Goal: Complete application form

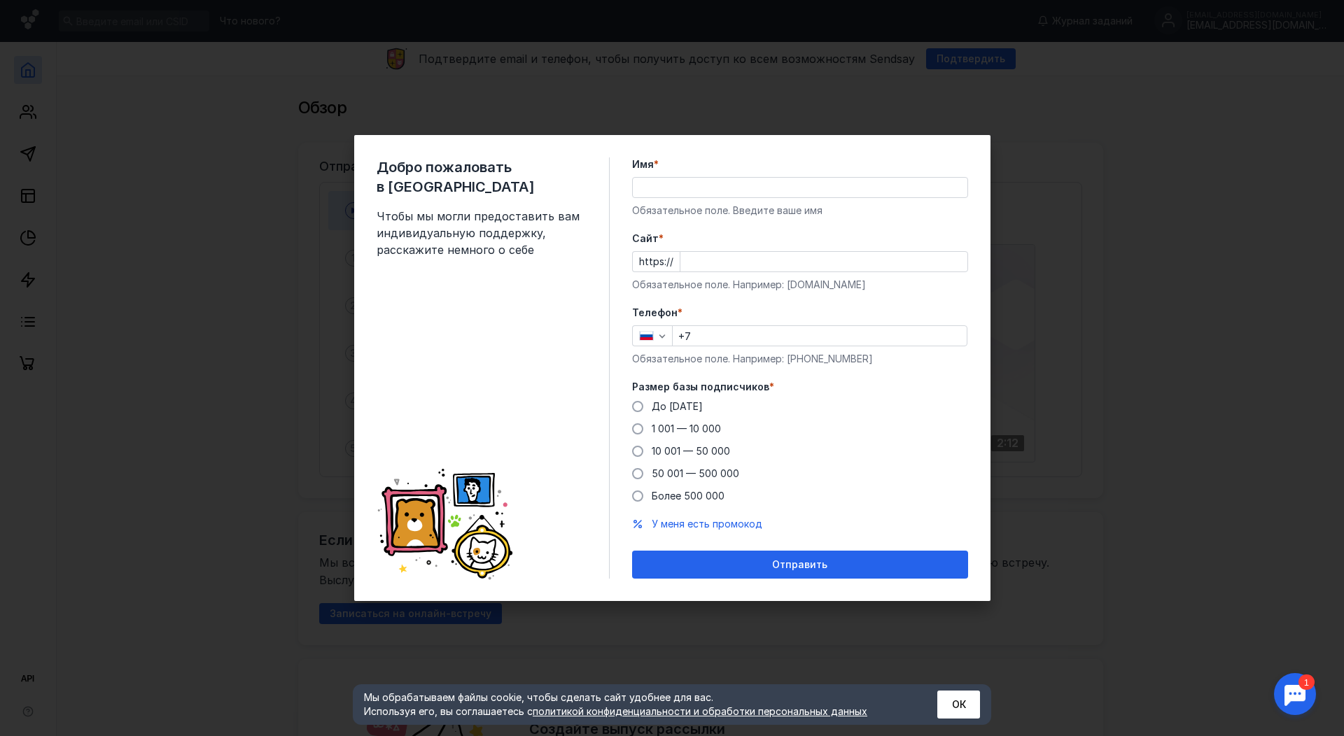
click at [1064, 122] on div "Добро пожаловать в Sendsay Чтобы мы могли предоставить вам индивидуальную подде…" at bounding box center [672, 368] width 1344 height 736
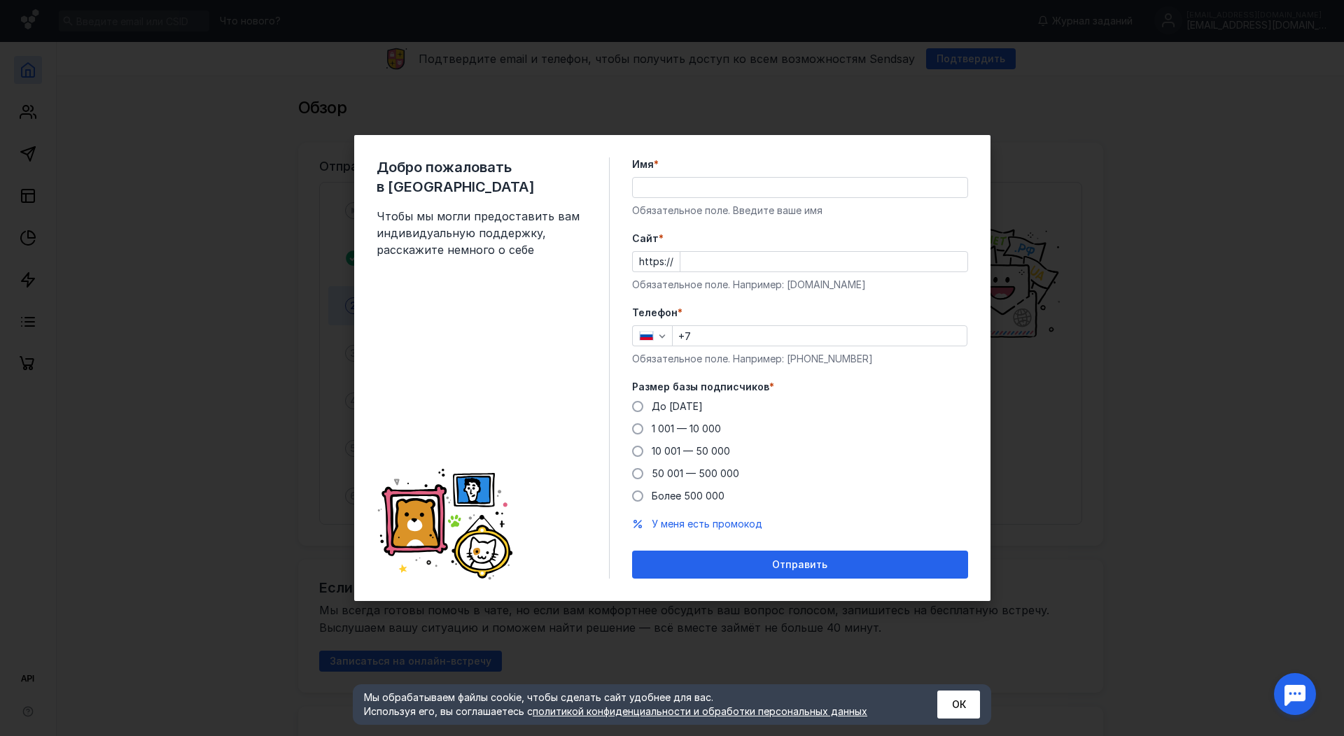
click at [857, 104] on div "Добро пожаловать в Sendsay Чтобы мы могли предоставить вам индивидуальную подде…" at bounding box center [672, 368] width 1344 height 736
click at [358, 406] on div "Добро пожаловать в Sendsay Чтобы мы могли предоставить вам индивидуальную подде…" at bounding box center [672, 368] width 636 height 466
click at [1094, 93] on div "Добро пожаловать в Sendsay Чтобы мы могли предоставить вам индивидуальную подде…" at bounding box center [672, 368] width 1344 height 736
click at [765, 188] on input "Имя *" at bounding box center [800, 188] width 335 height 20
type input "[PERSON_NAME]"
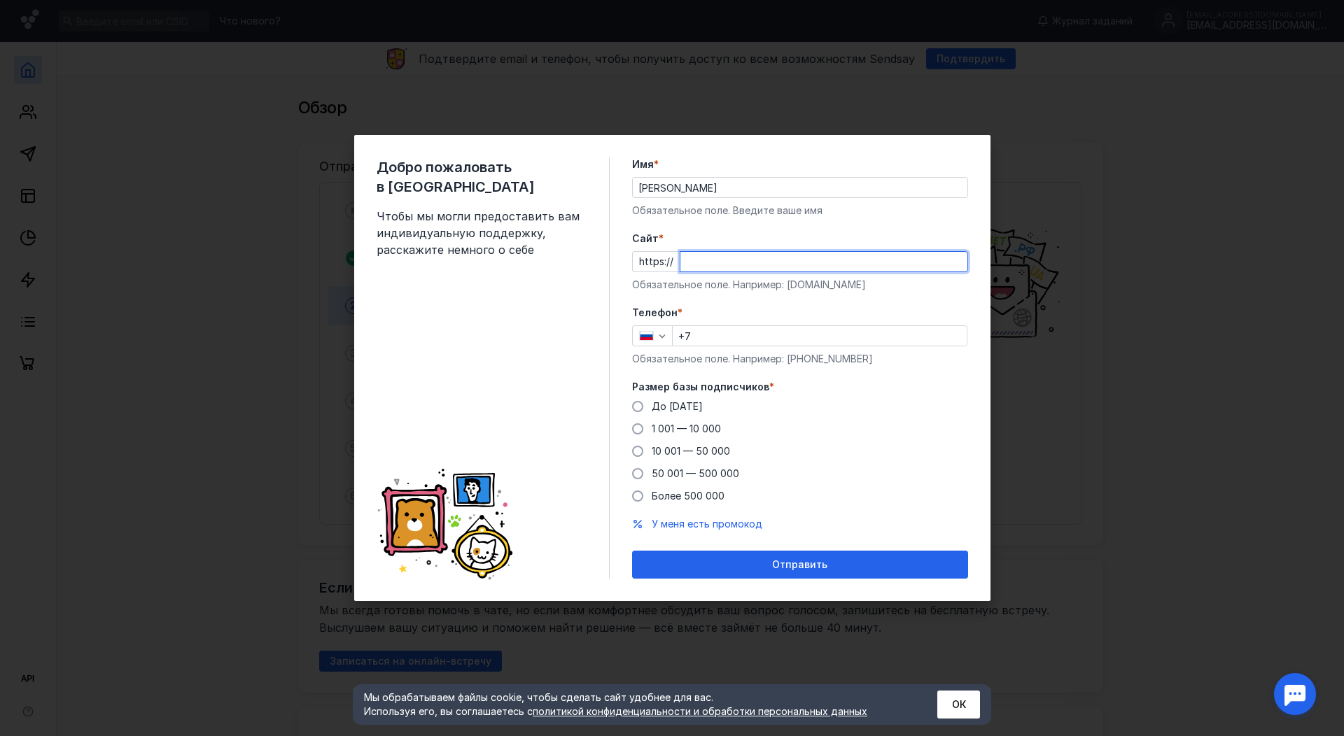
click at [695, 265] on input "Cайт *" at bounding box center [823, 262] width 287 height 20
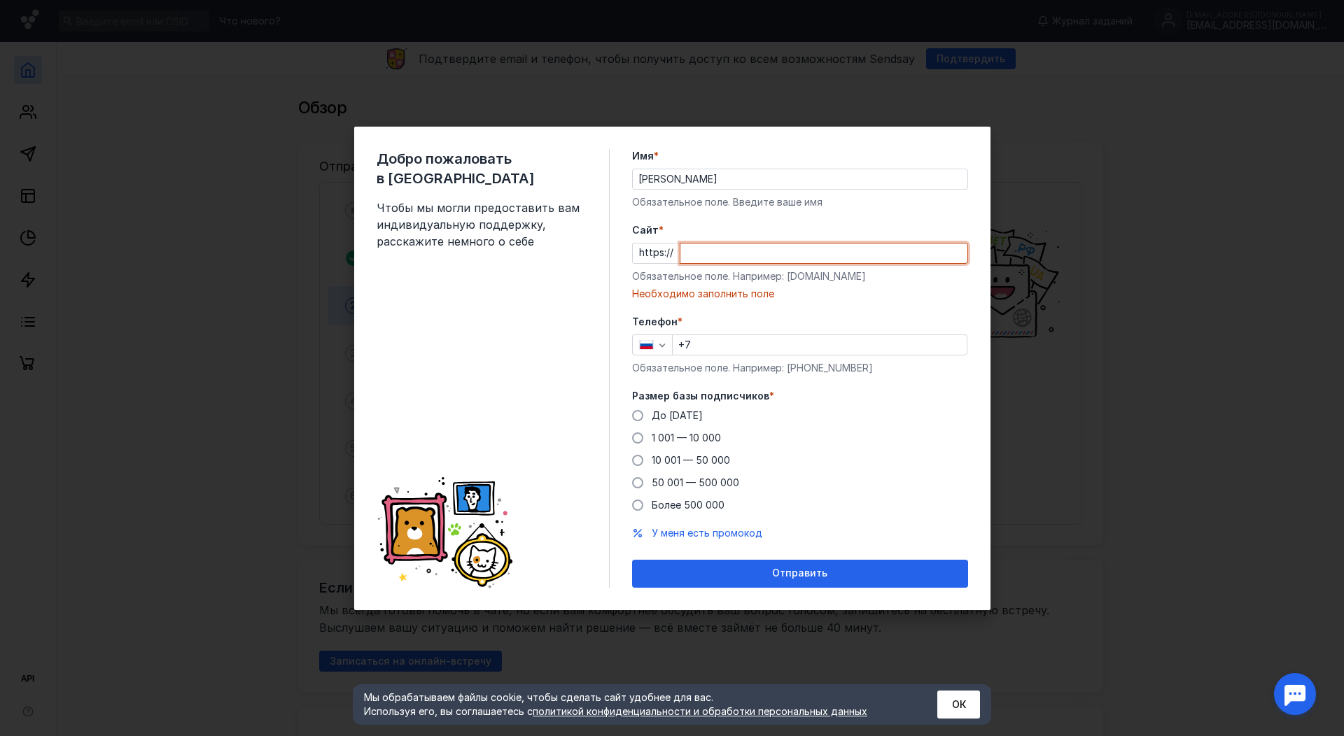
paste input "[DOMAIN_NAME][URL]"
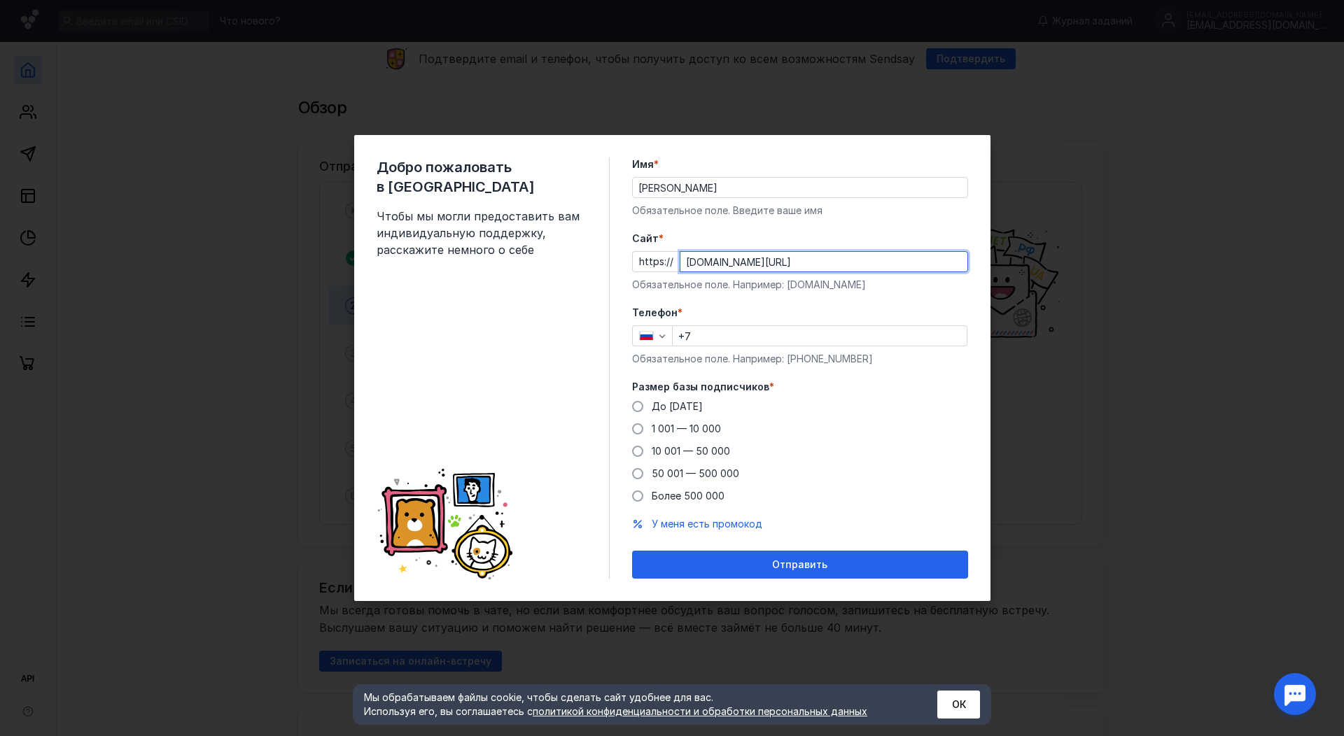
type input "[DOMAIN_NAME][URL]"
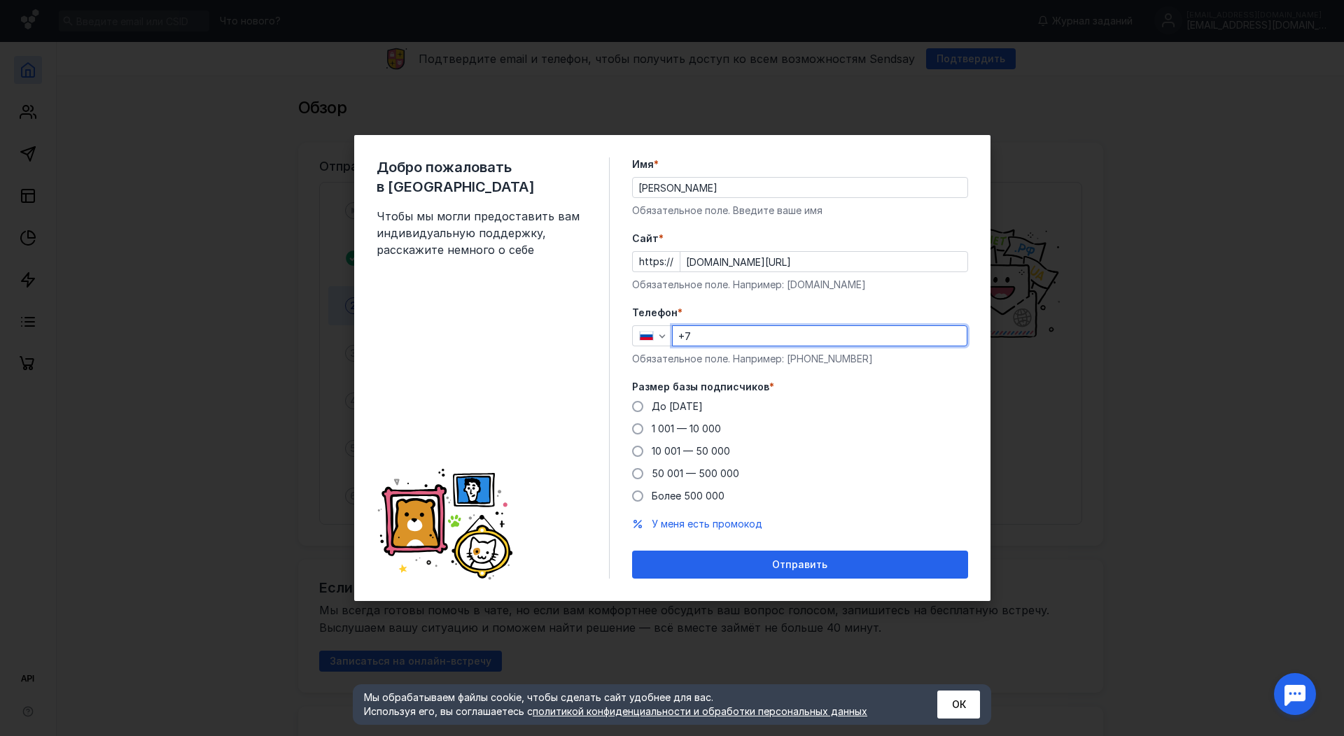
click at [729, 337] on input "+7" at bounding box center [820, 336] width 294 height 20
type input "+7 987 820-04-38"
click at [668, 431] on span "1 001 — 10 000" at bounding box center [686, 429] width 69 height 12
click at [0, 0] on input "1 001 — 10 000" at bounding box center [0, 0] width 0 height 0
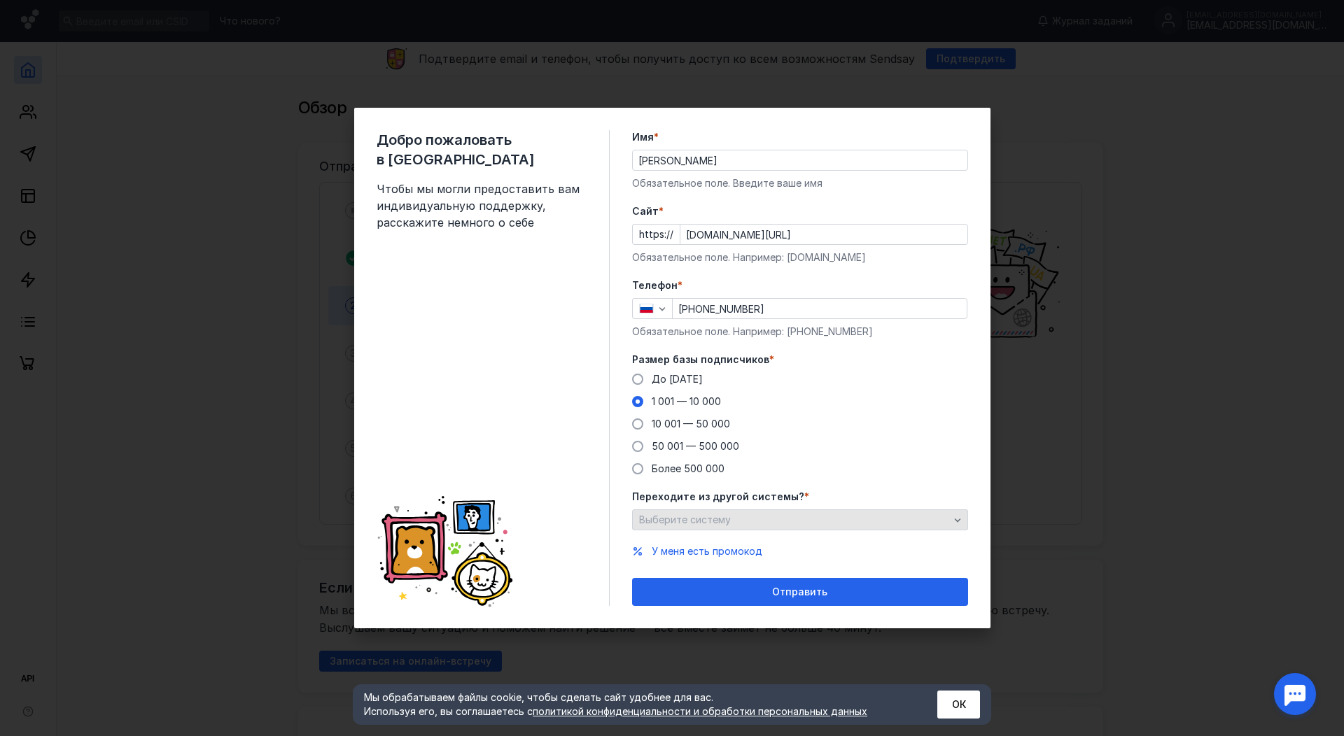
click at [676, 520] on span "Выберите систему" at bounding box center [685, 520] width 92 height 12
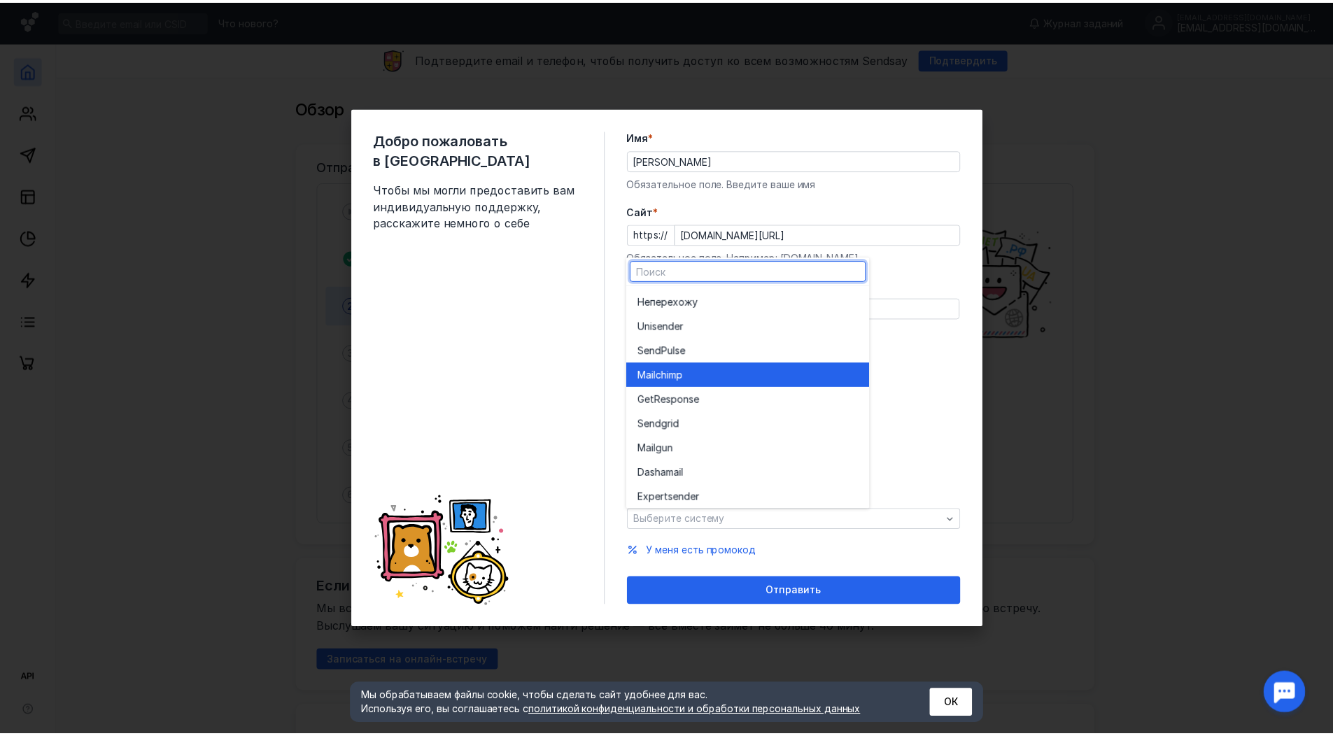
scroll to position [77, 0]
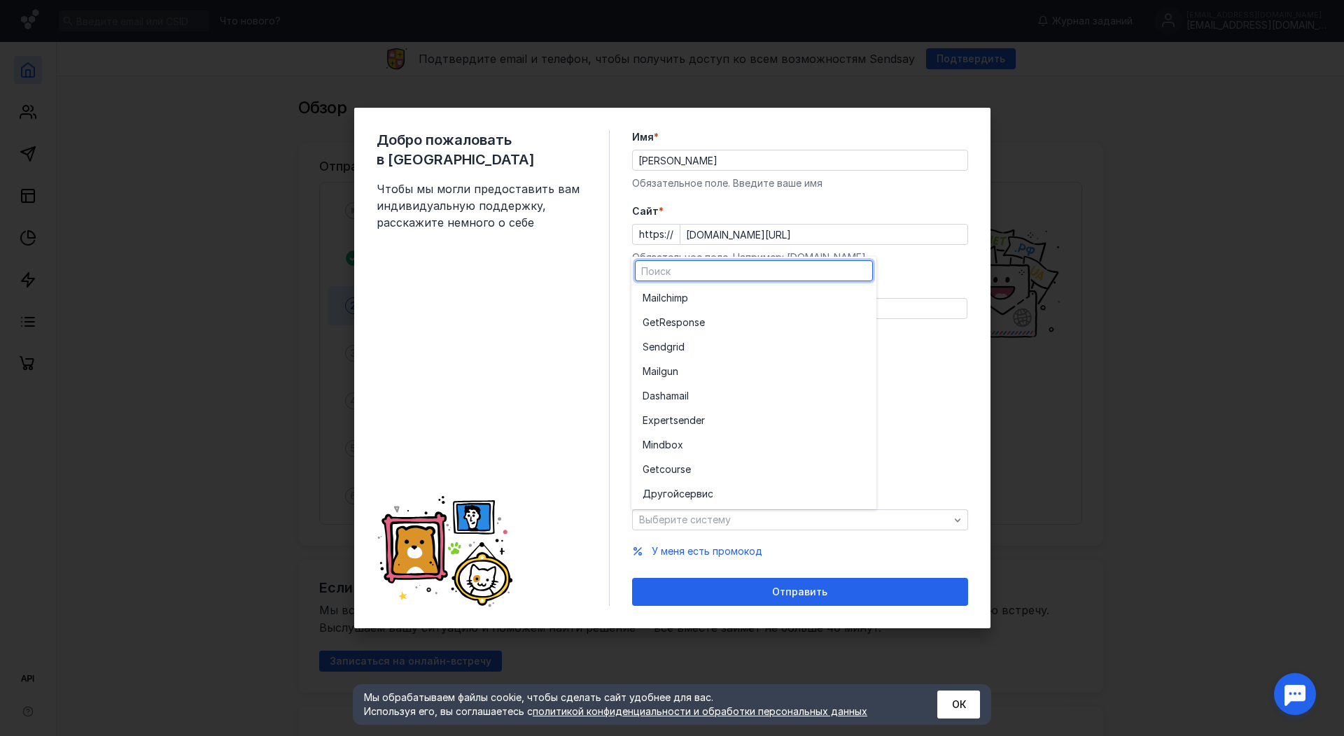
click at [966, 353] on label "Размер базы подписчиков *" at bounding box center [800, 360] width 336 height 14
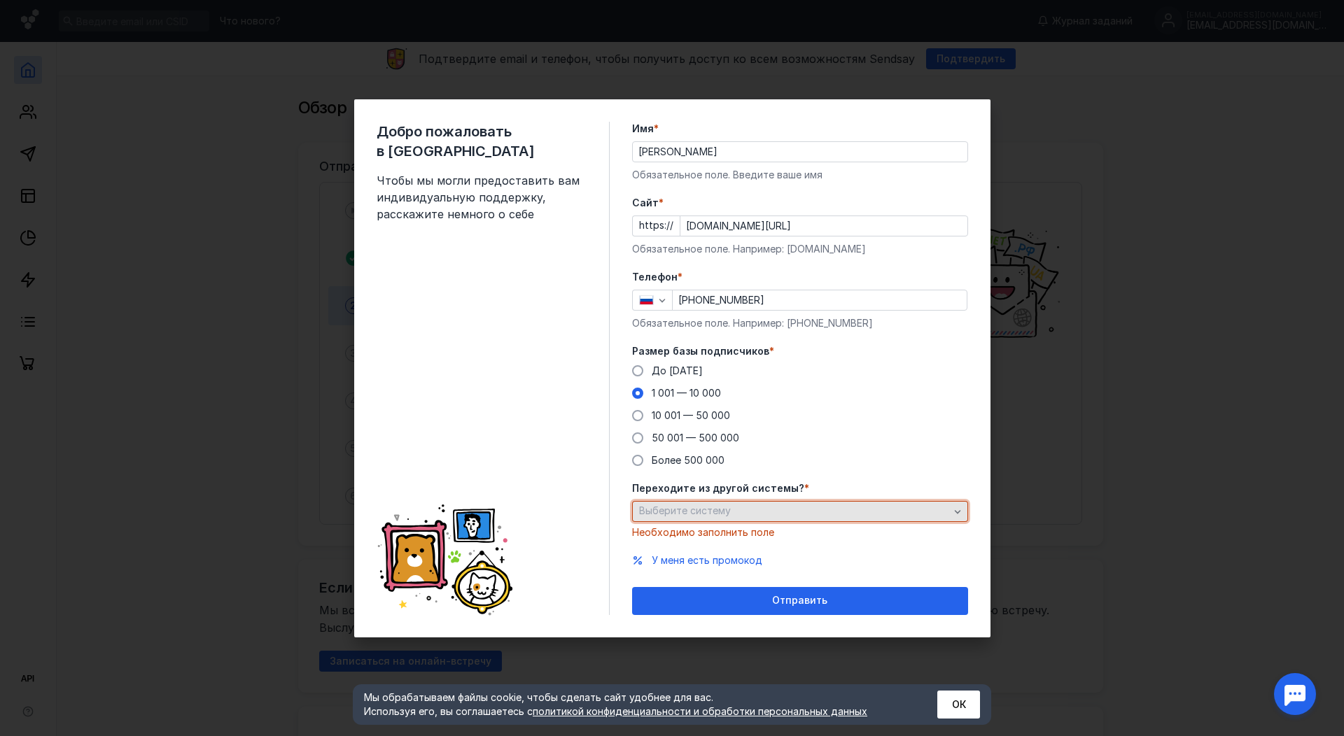
click at [741, 513] on div "Выберите систему" at bounding box center [794, 511] width 317 height 12
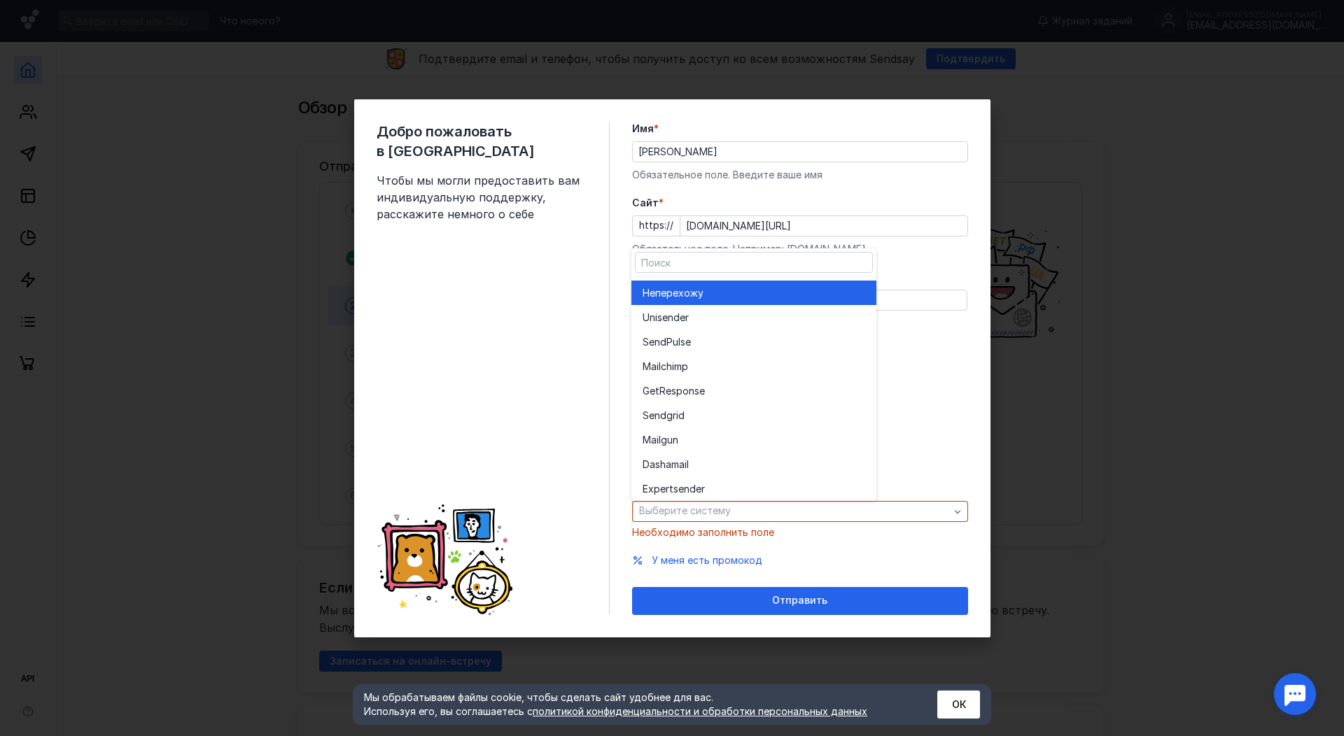
click at [706, 296] on div "Не перехожу" at bounding box center [754, 293] width 223 height 14
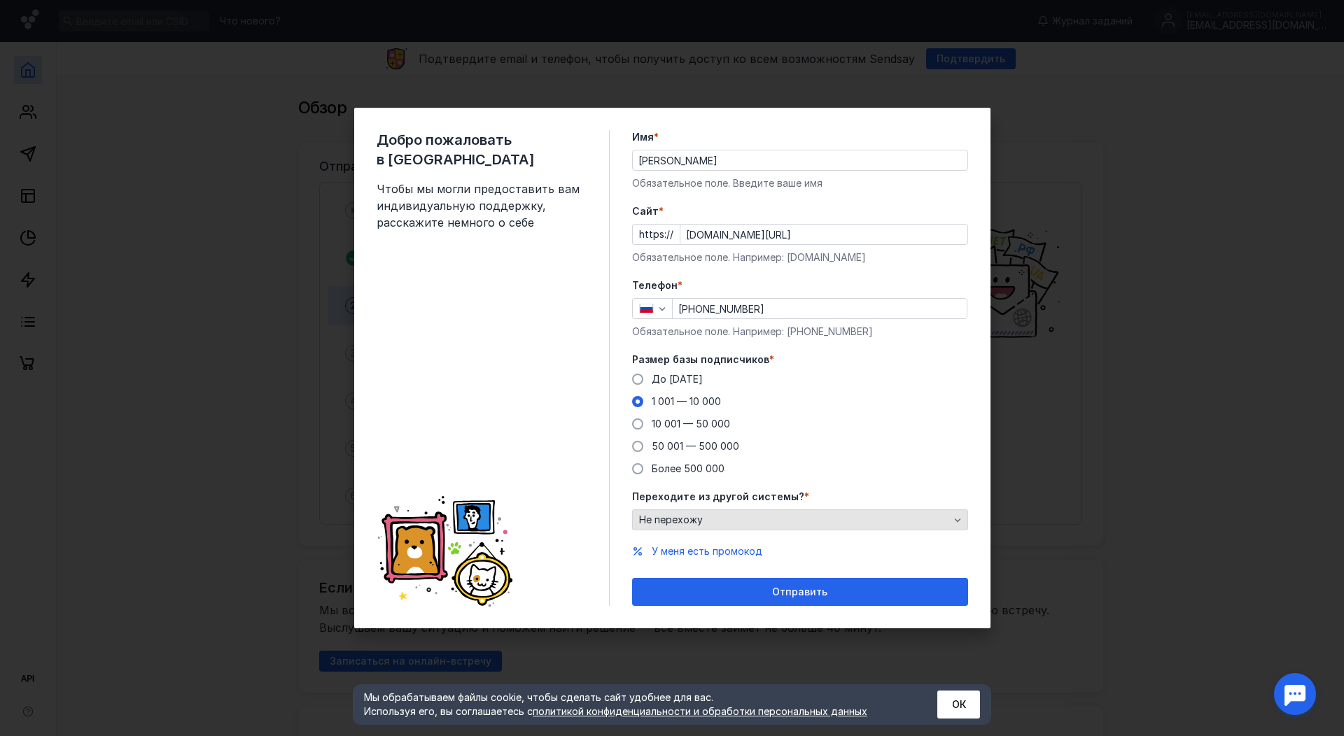
click at [692, 519] on span "Не перехожу" at bounding box center [671, 520] width 64 height 12
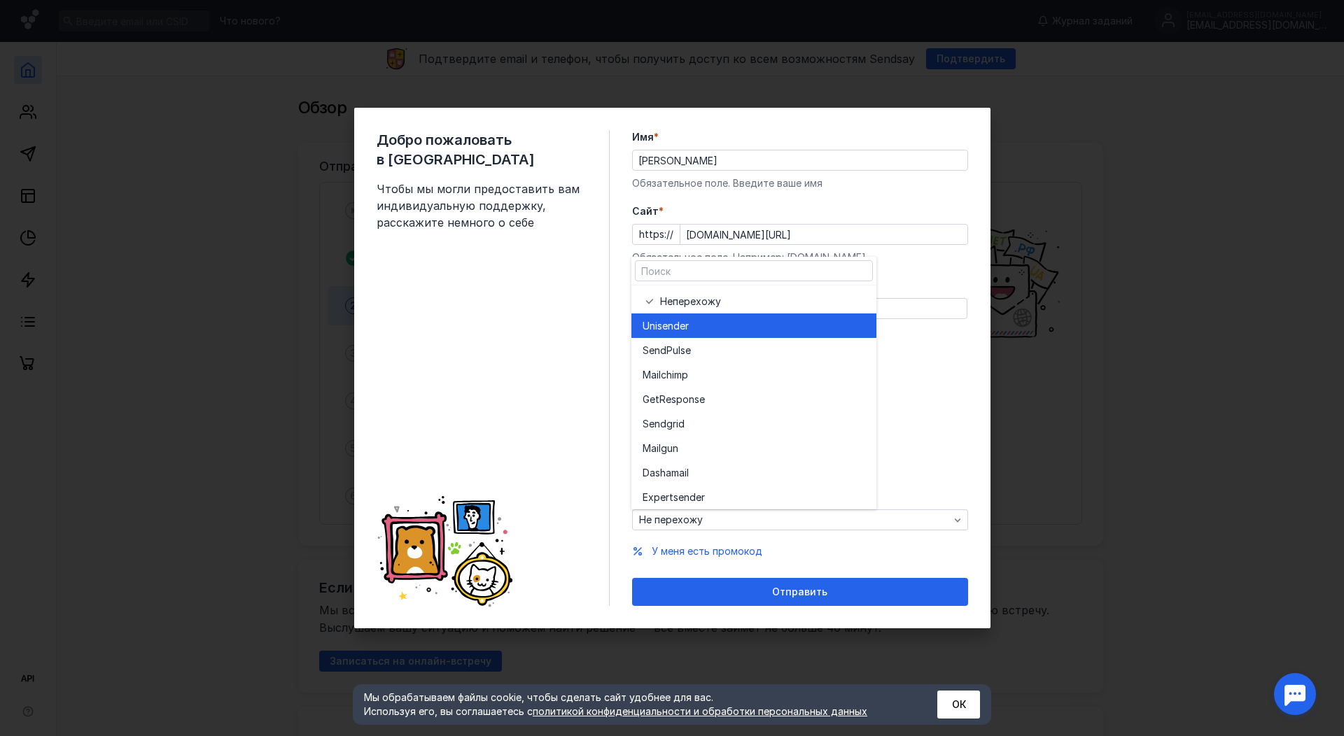
click at [668, 321] on span "Unisende" at bounding box center [664, 326] width 43 height 14
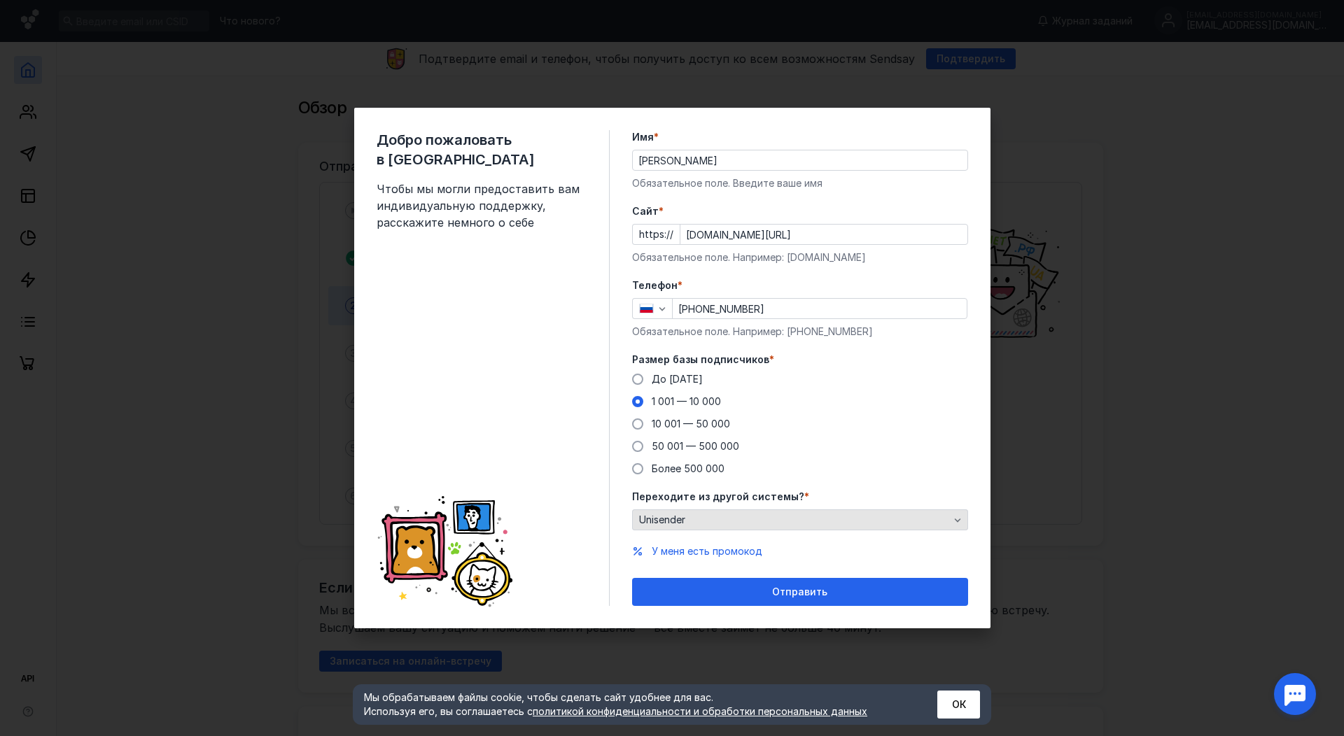
click at [682, 519] on span "Unisender" at bounding box center [662, 520] width 46 height 12
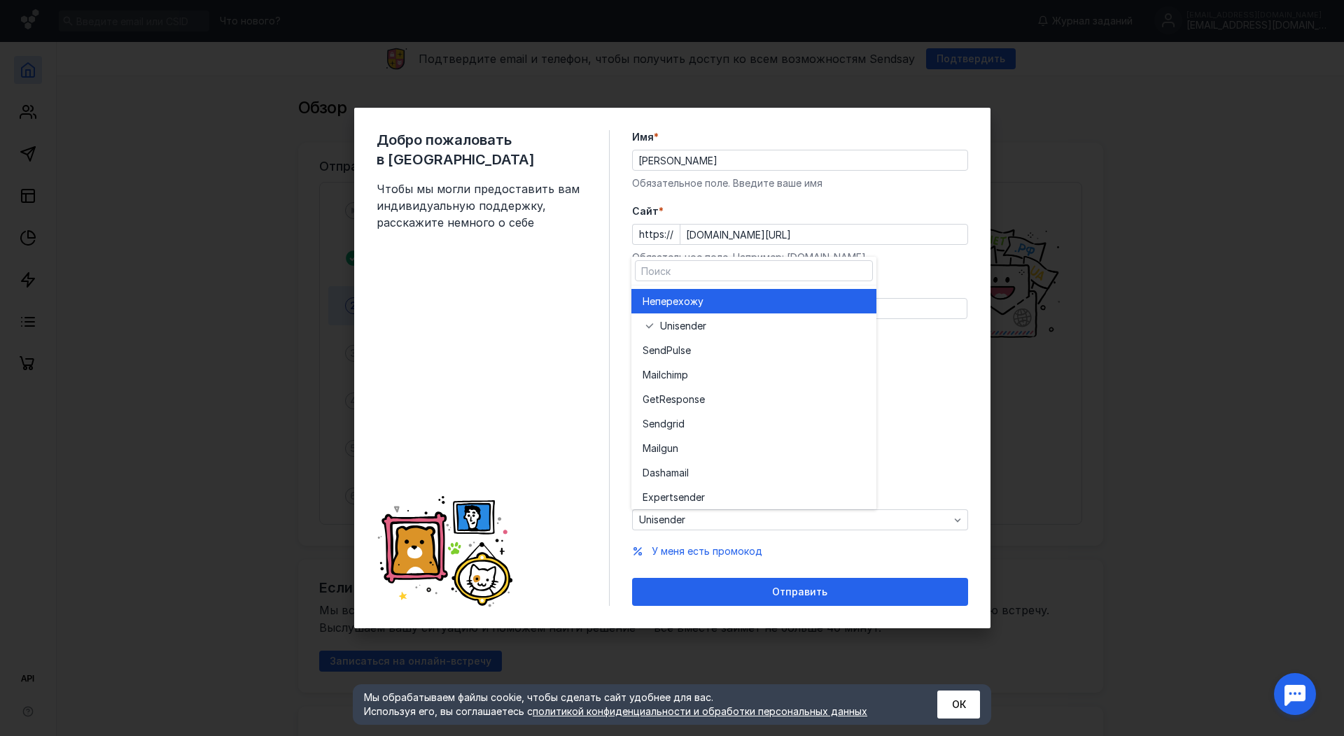
click at [667, 303] on span "перехожу" at bounding box center [679, 302] width 48 height 14
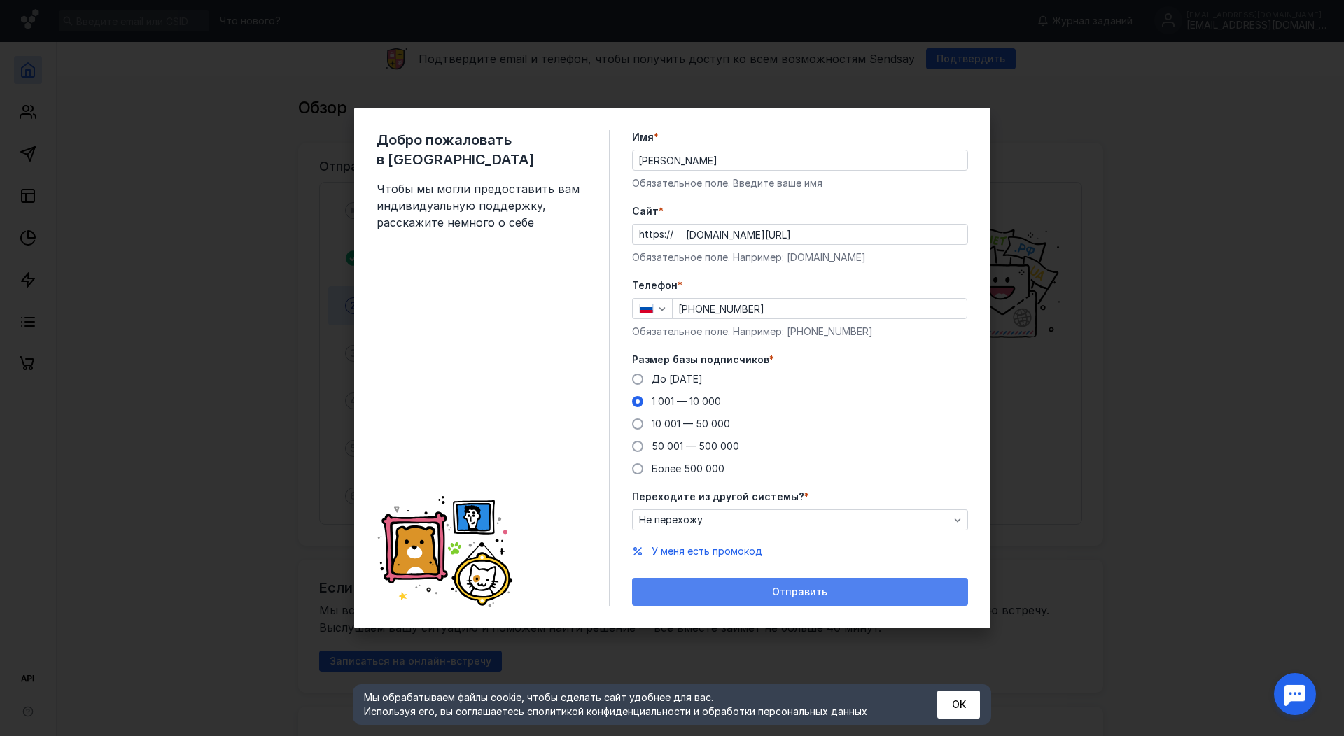
click at [702, 594] on div "Отправить" at bounding box center [800, 593] width 322 height 12
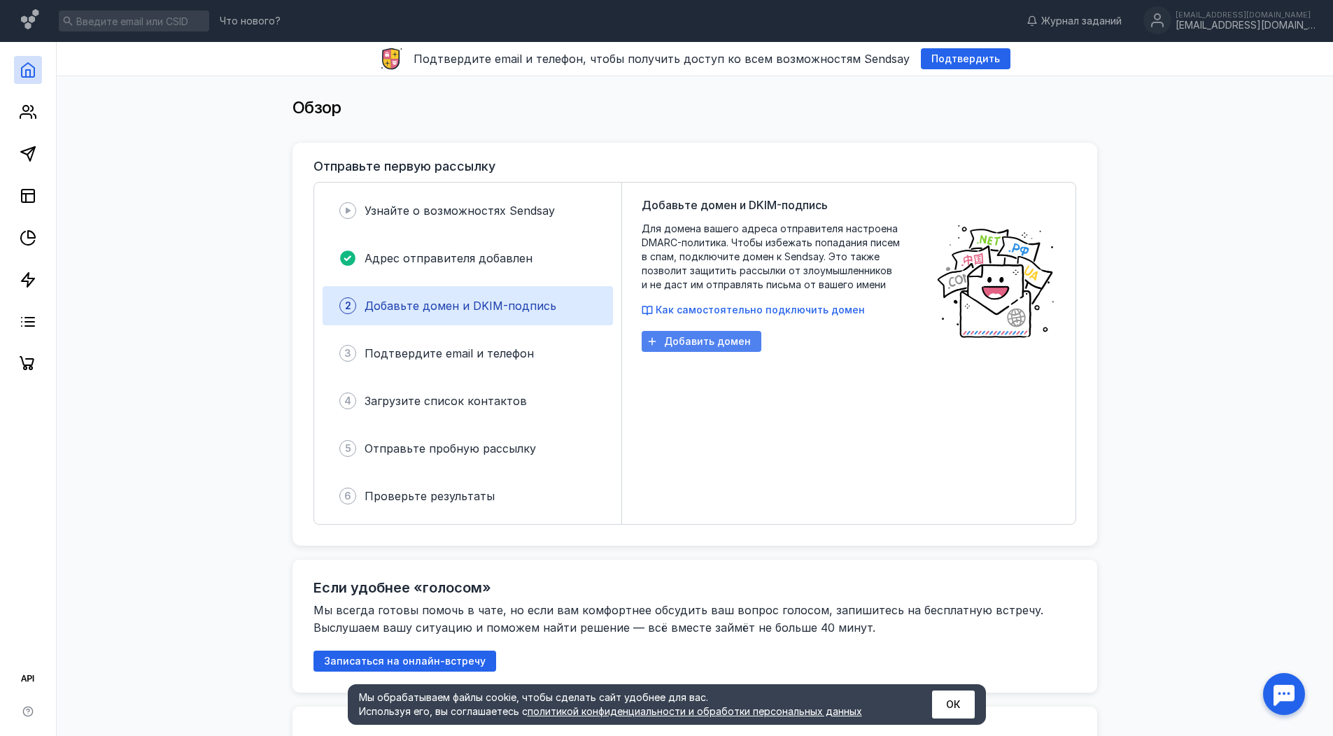
click at [711, 344] on span "Добавить домен" at bounding box center [707, 342] width 87 height 12
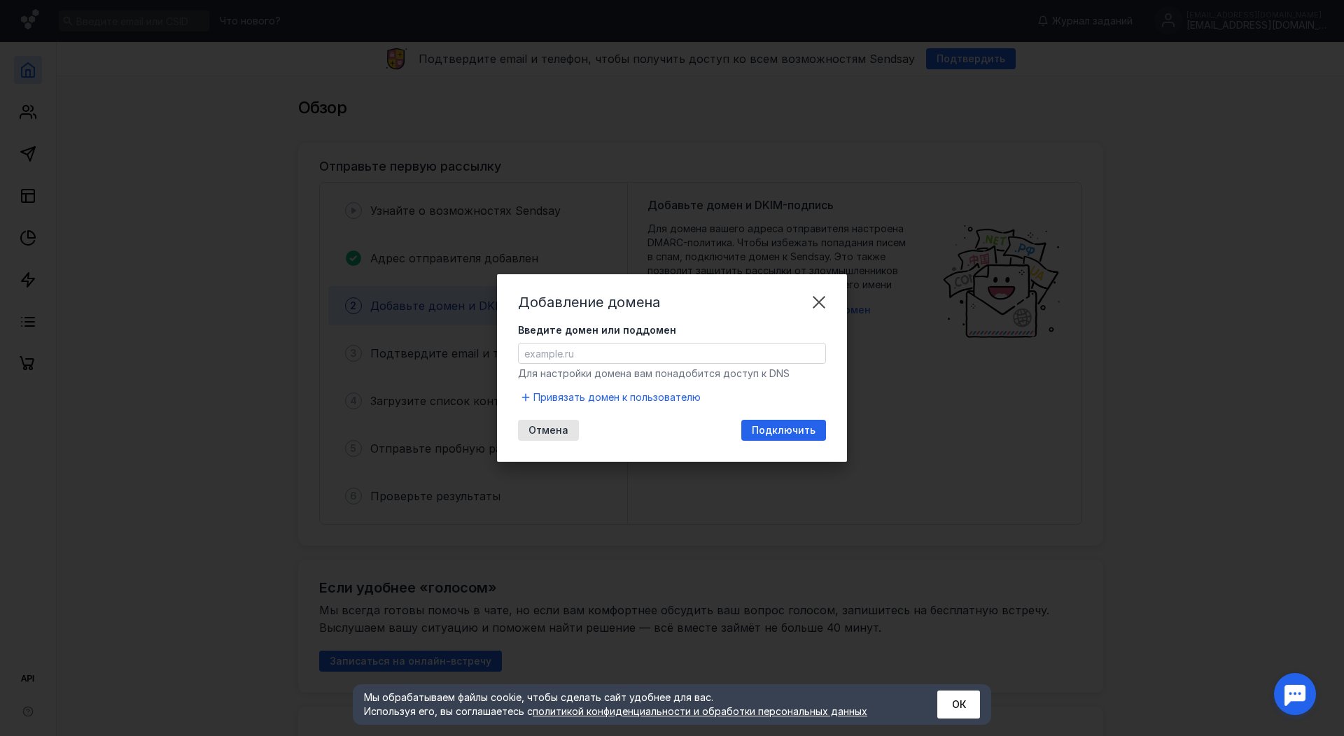
click at [568, 356] on input "Введите домен или поддомен" at bounding box center [672, 354] width 307 height 20
click at [741, 309] on div "Добавление домена Введите домен или поддомен Для настройки домена вам понадобит…" at bounding box center [672, 368] width 350 height 188
click at [578, 361] on input "Введите домен или поддомен" at bounding box center [672, 354] width 307 height 20
paste input "https://hevidox.ru/"
drag, startPoint x: 557, startPoint y: 353, endPoint x: 505, endPoint y: 344, distance: 52.5
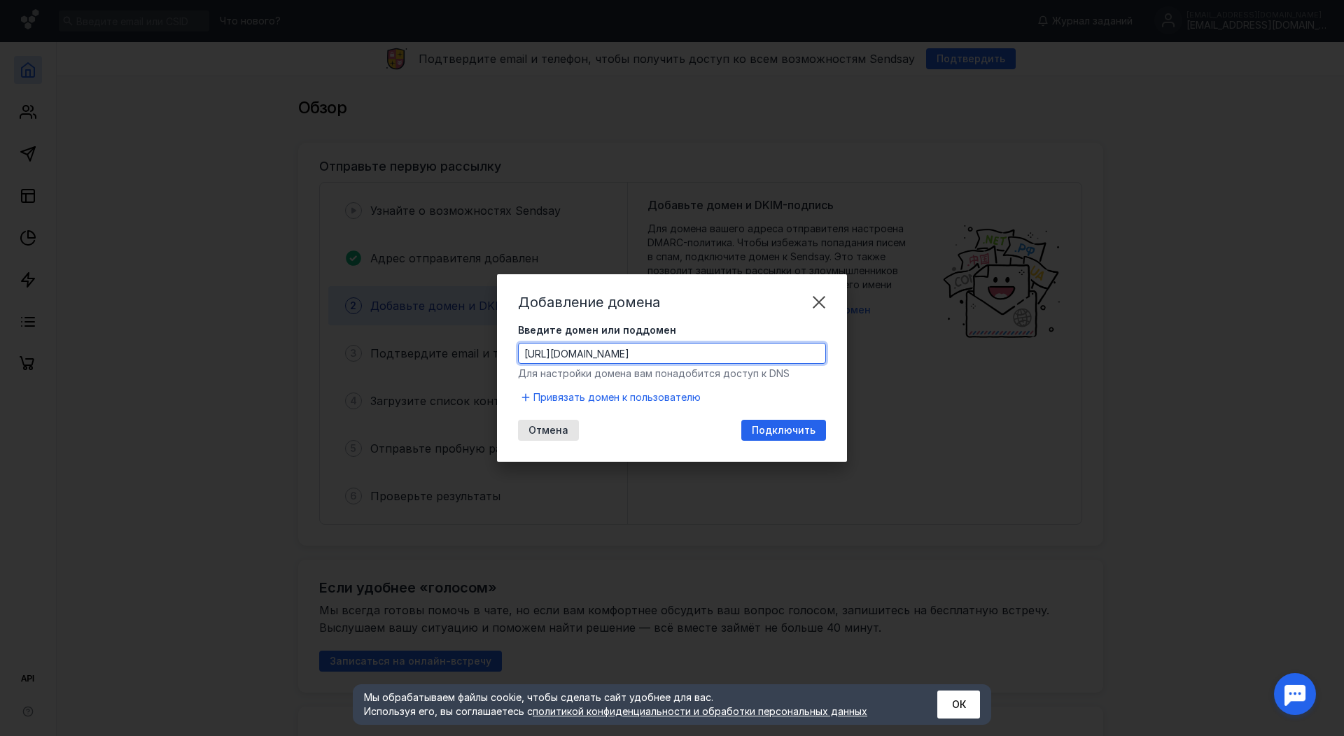
click at [505, 344] on div "Добавление домена Введите домен или поддомен https://hevidox.ru/ Для настройки …" at bounding box center [672, 368] width 350 height 188
click at [598, 353] on input "hevidox.ru/" at bounding box center [672, 354] width 307 height 20
type input "hevidox.ru"
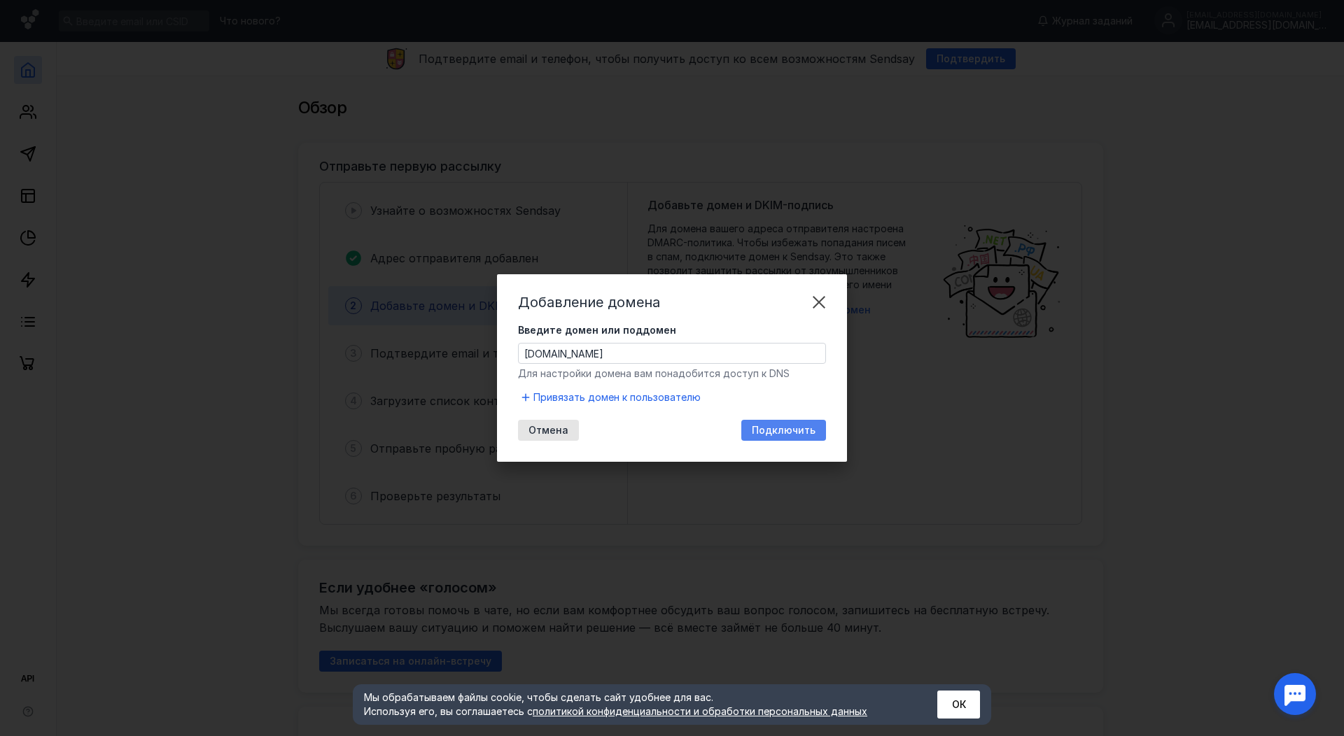
click at [787, 428] on span "Подключить" at bounding box center [784, 431] width 64 height 12
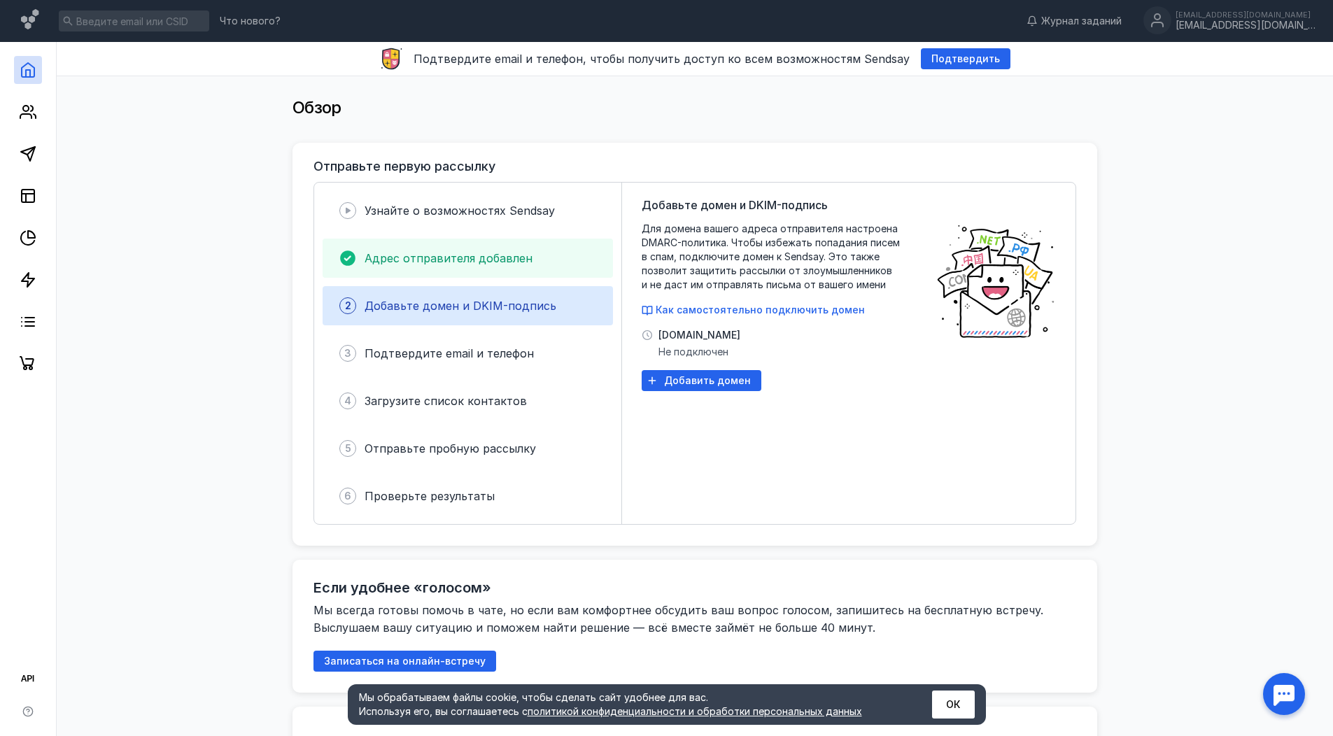
click at [512, 261] on span "Адрес отправителя добавлен" at bounding box center [449, 258] width 168 height 14
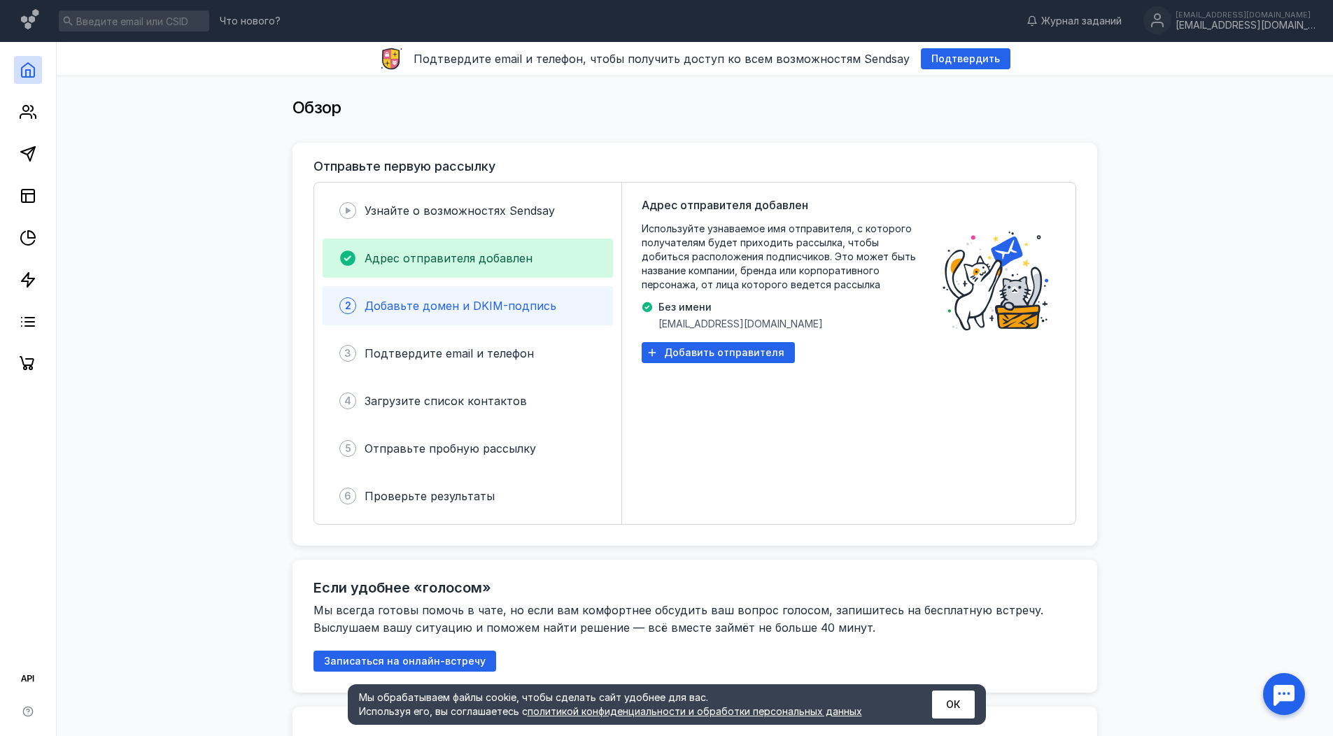
click at [512, 307] on span "Добавьте домен и DKIM-подпись" at bounding box center [461, 306] width 192 height 14
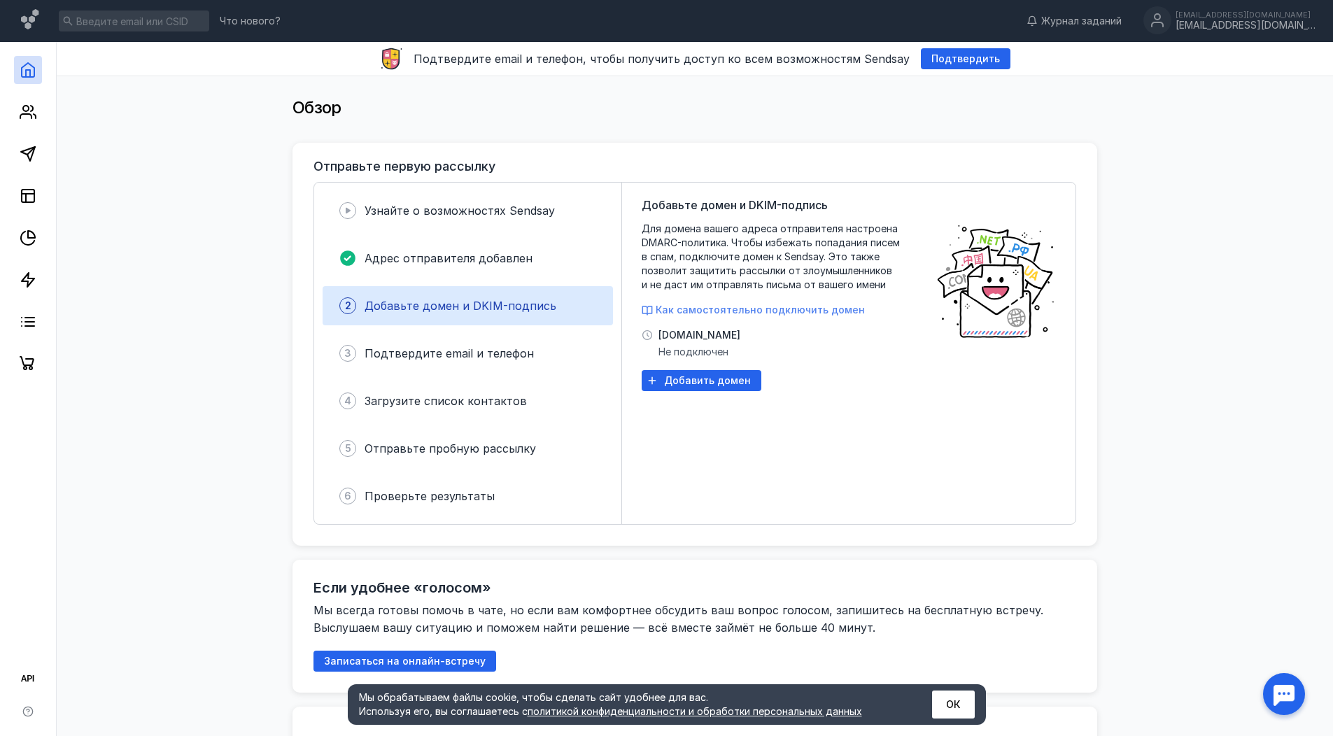
click at [722, 314] on span "Как самостоятельно подключить домен" at bounding box center [760, 310] width 209 height 12
click at [444, 353] on span "Подтвердите email и телефон" at bounding box center [449, 353] width 169 height 14
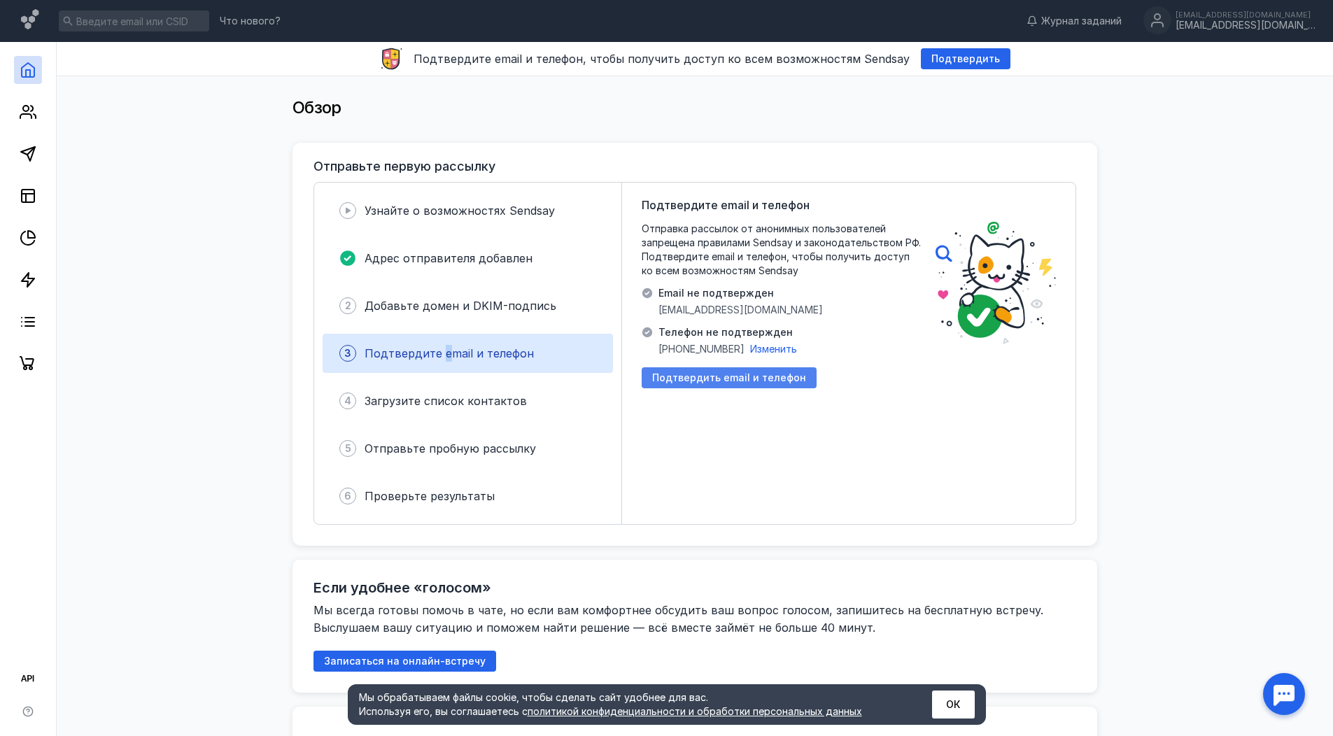
click at [678, 376] on span "Подтвердить email и телефон" at bounding box center [729, 378] width 154 height 12
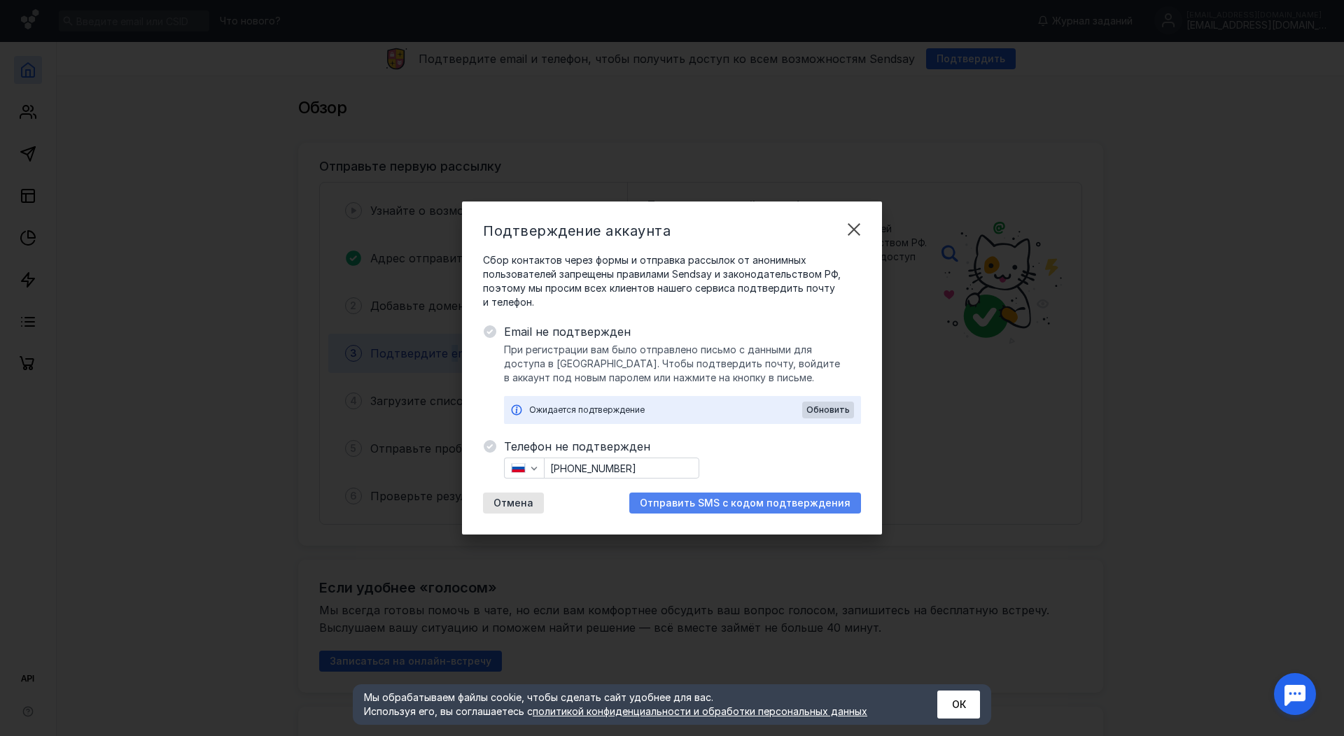
click at [713, 499] on span "Отправить SMS с кодом подтверждения" at bounding box center [745, 504] width 211 height 12
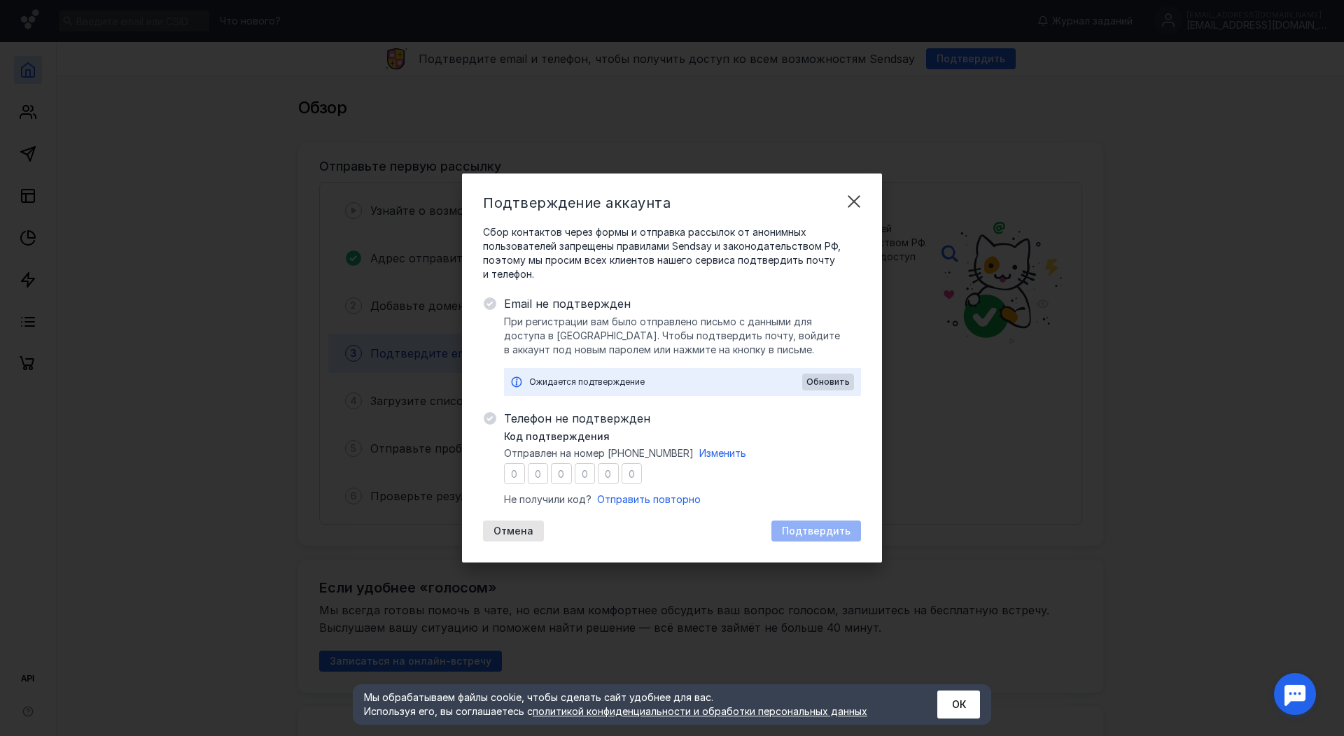
click at [681, 381] on div "Ожидается подтверждение" at bounding box center [665, 382] width 273 height 14
